Goal: Find specific page/section: Find specific page/section

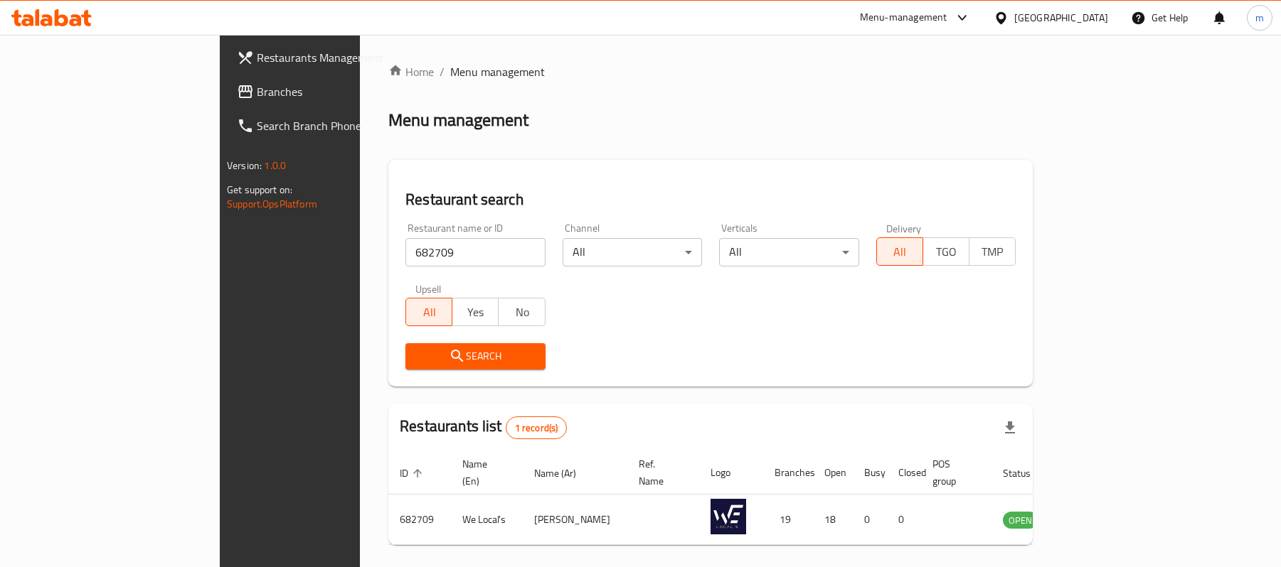
scroll to position [40, 0]
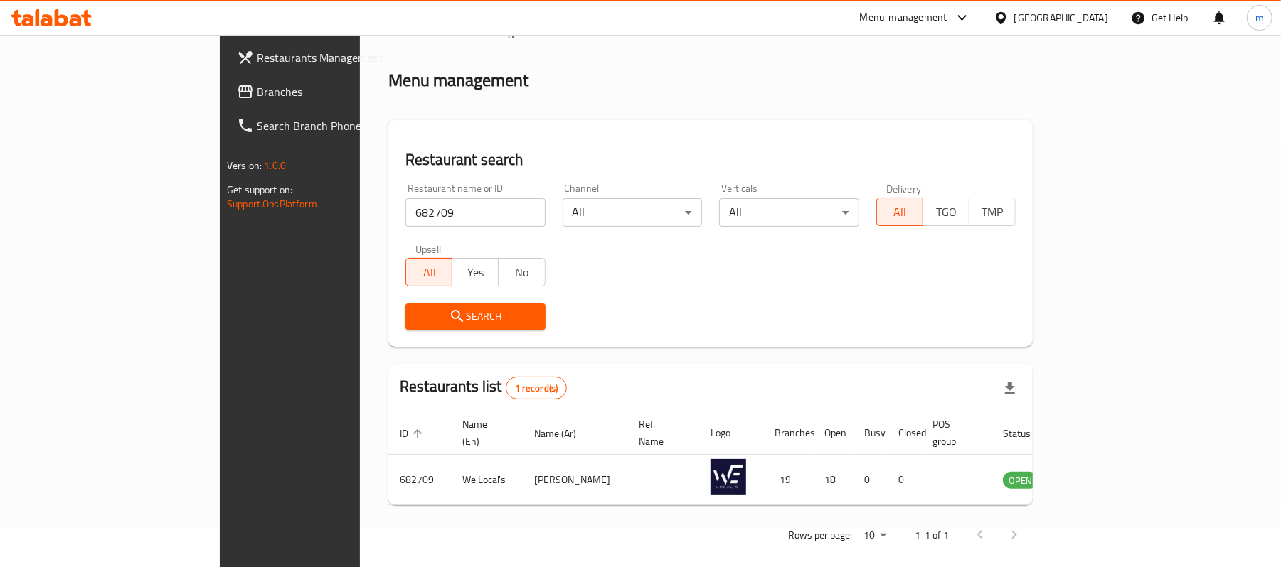
click at [1048, 29] on div "[GEOGRAPHIC_DATA]" at bounding box center [1050, 18] width 137 height 34
click at [1050, 27] on div "[GEOGRAPHIC_DATA]" at bounding box center [1050, 18] width 137 height 34
click at [1048, 21] on div "[GEOGRAPHIC_DATA]" at bounding box center [1061, 18] width 94 height 16
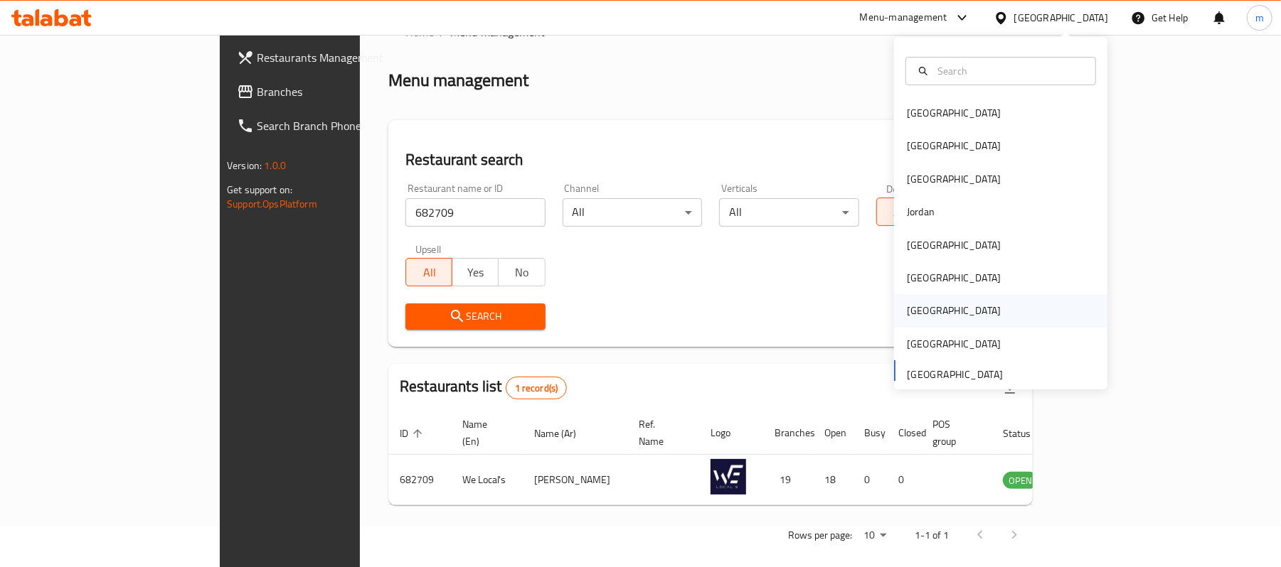
click at [920, 322] on div "[GEOGRAPHIC_DATA]" at bounding box center [953, 310] width 117 height 33
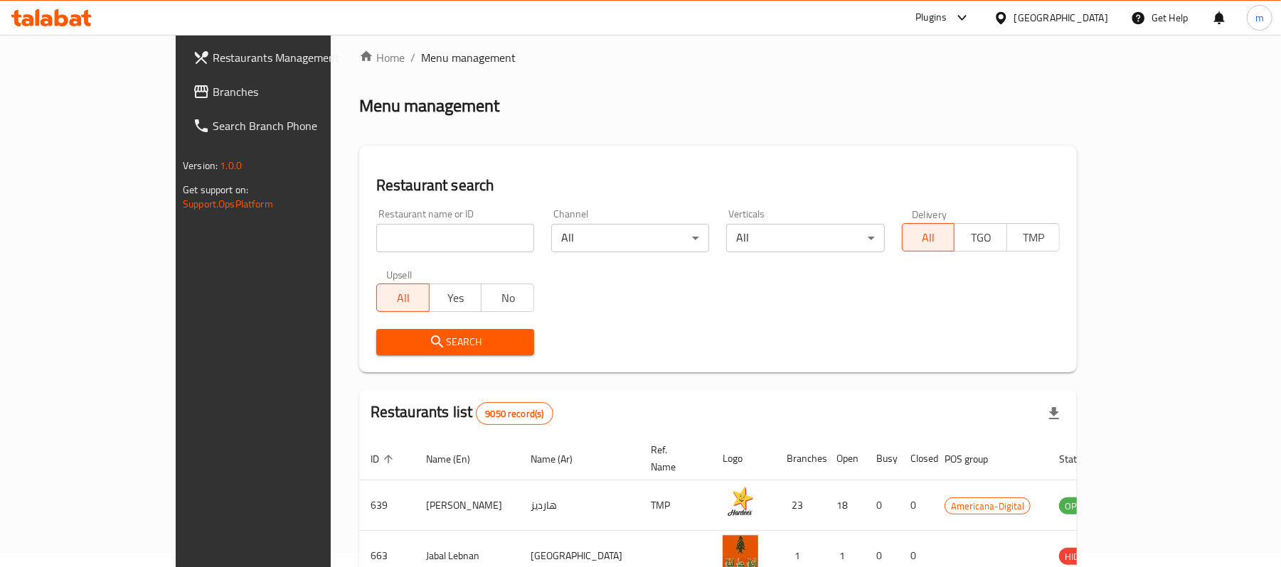
scroll to position [40, 0]
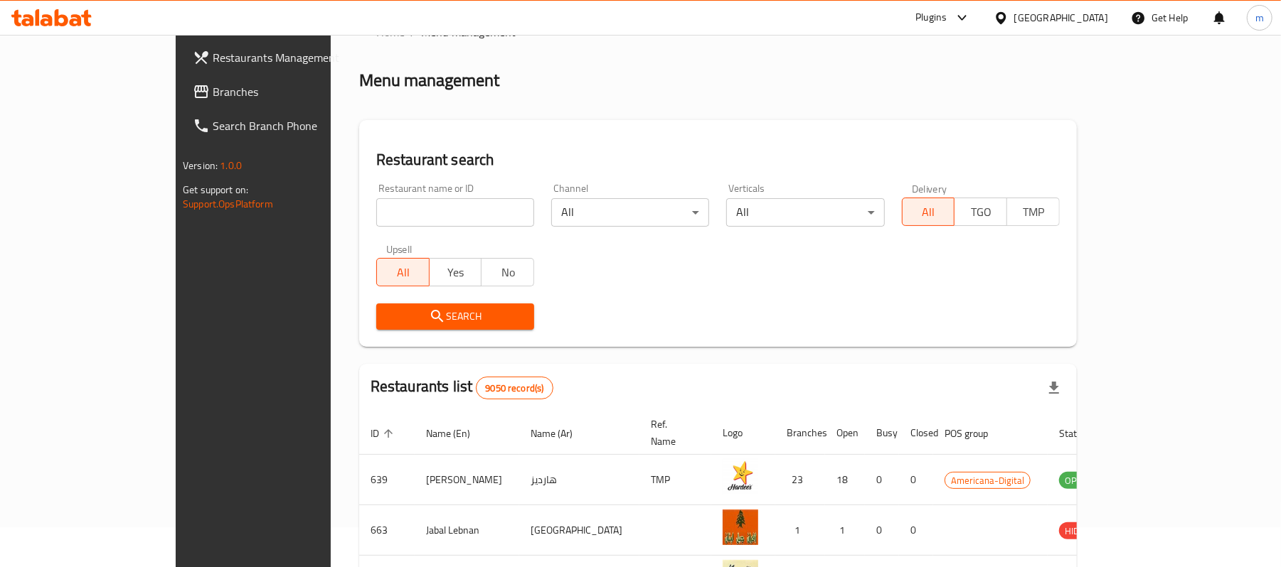
click at [213, 100] on span "Branches" at bounding box center [296, 91] width 166 height 17
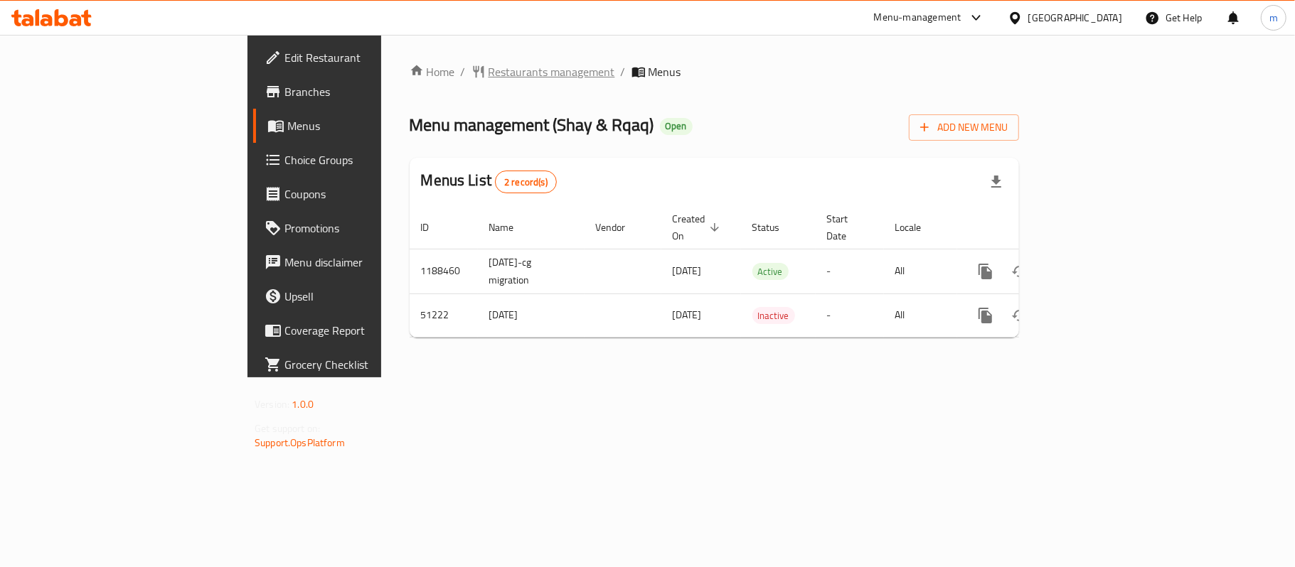
click at [489, 70] on span "Restaurants management" at bounding box center [552, 71] width 127 height 17
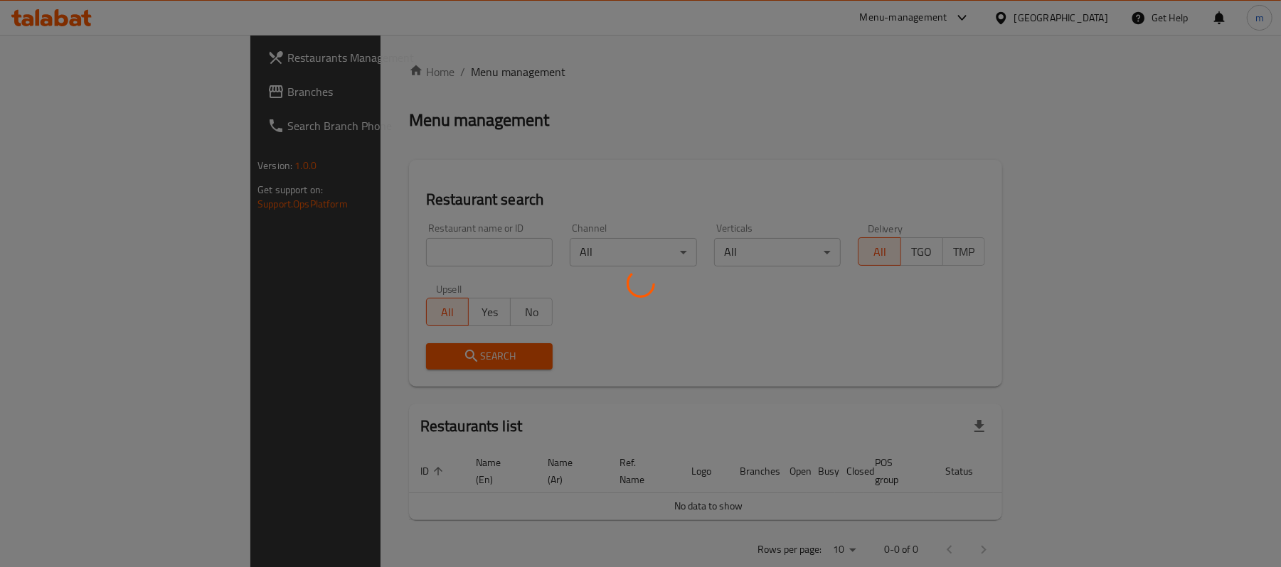
click at [373, 245] on div at bounding box center [640, 283] width 1281 height 567
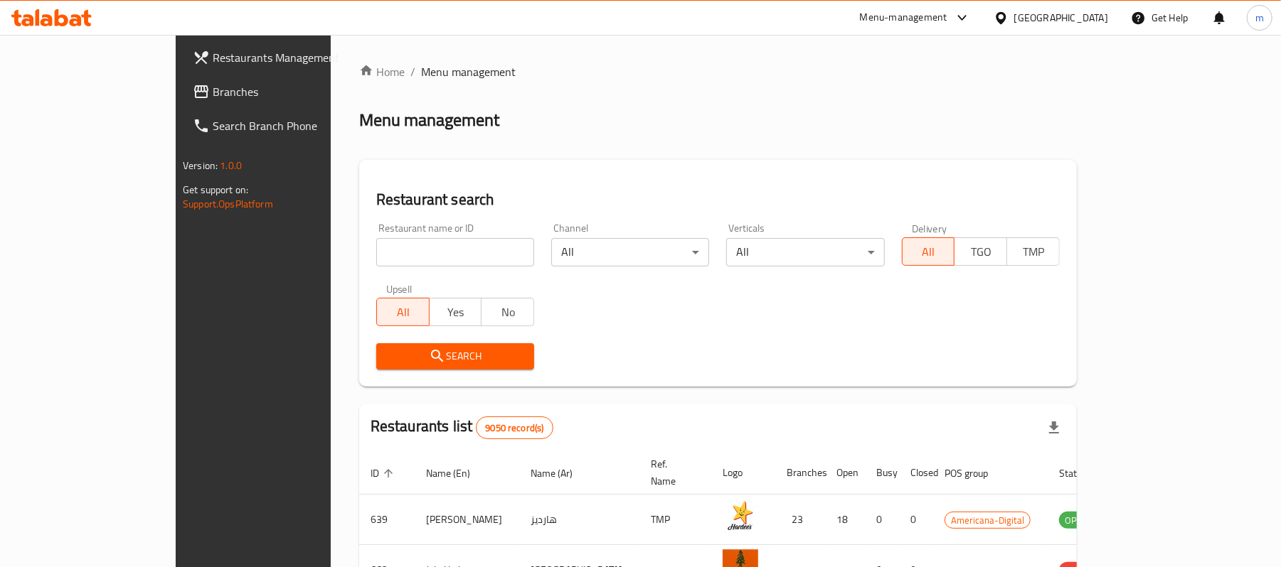
click at [376, 245] on input "search" at bounding box center [455, 252] width 158 height 28
paste input "25687"
type input "25687"
